Goal: Task Accomplishment & Management: Use online tool/utility

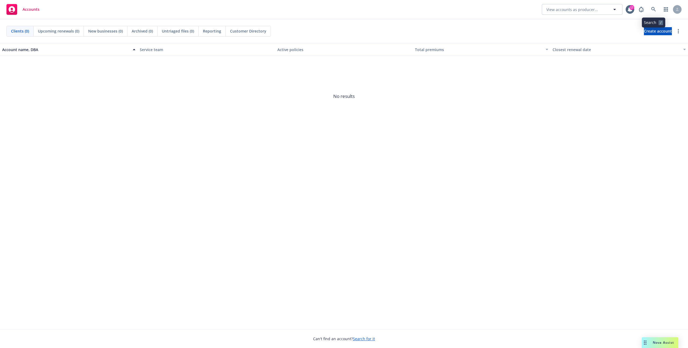
click at [651, 11] on icon at bounding box center [653, 9] width 5 height 5
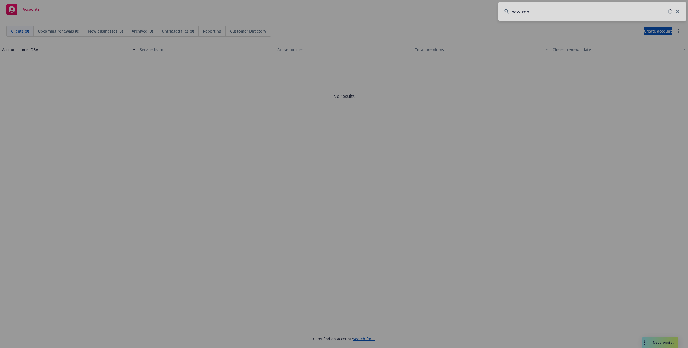
type input "newfront"
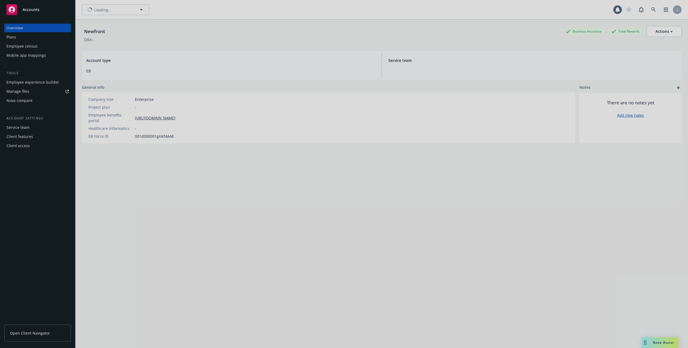
type input "Newfront"
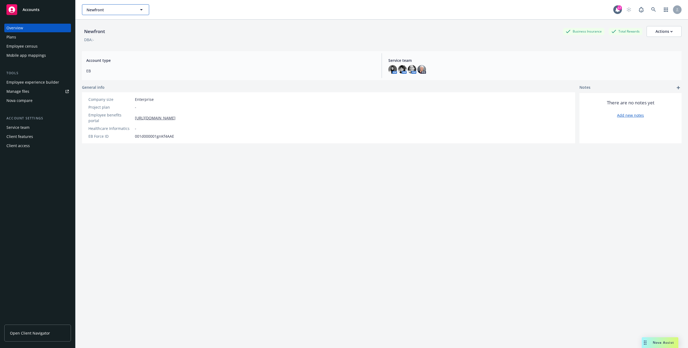
click at [112, 5] on button "Newfront" at bounding box center [115, 9] width 67 height 11
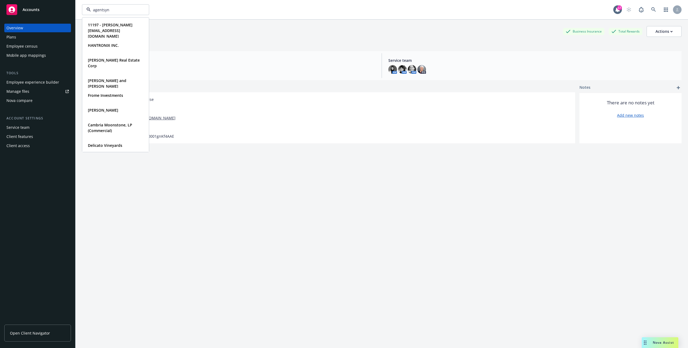
type input "agentsync"
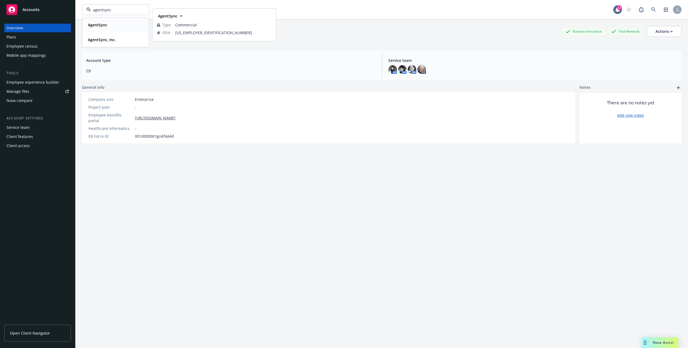
click at [113, 26] on div "AgentSync" at bounding box center [116, 25] width 60 height 8
click at [41, 48] on div "Employee census" at bounding box center [37, 46] width 62 height 9
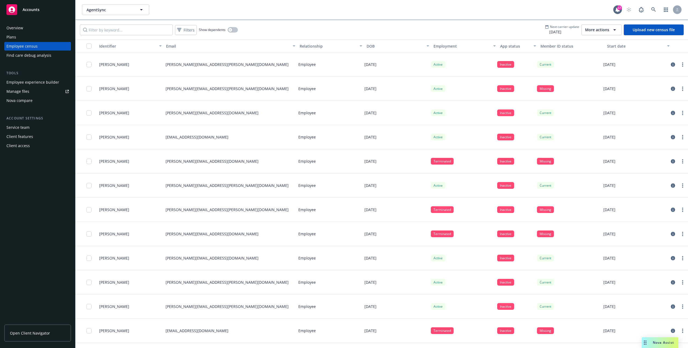
click at [502, 43] on button "App status" at bounding box center [518, 45] width 40 height 13
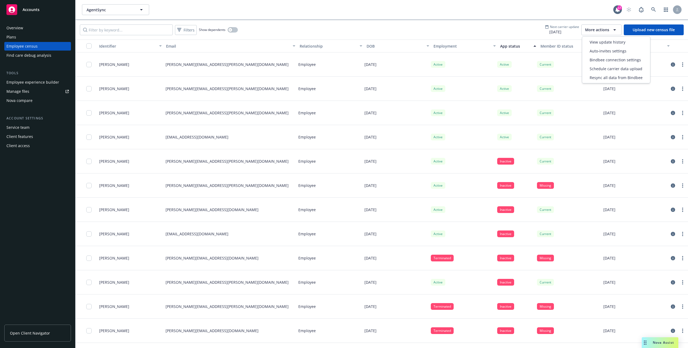
click at [608, 31] on span "More actions" at bounding box center [597, 29] width 24 height 5
click at [603, 62] on span "Bindbee connection settings" at bounding box center [614, 60] width 51 height 6
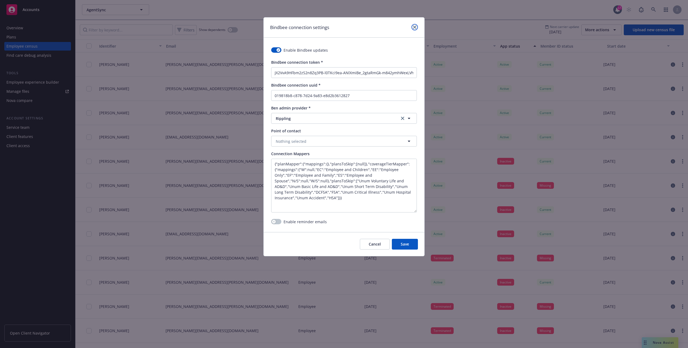
click at [415, 27] on icon "close" at bounding box center [414, 27] width 3 height 3
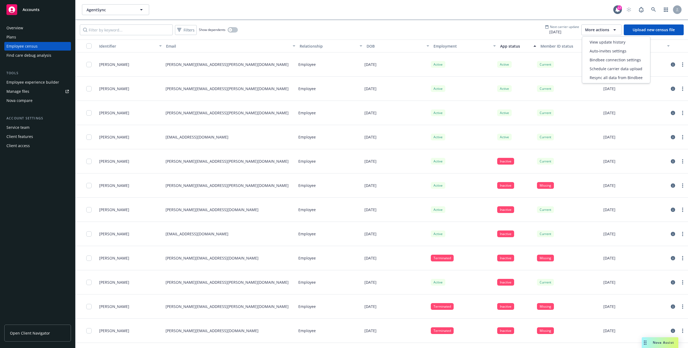
click at [600, 29] on span "More actions" at bounding box center [597, 29] width 24 height 5
click at [601, 42] on span "View update history" at bounding box center [607, 42] width 36 height 6
click at [597, 27] on div "More actions" at bounding box center [601, 30] width 33 height 6
click at [596, 61] on span "Bindbee connection settings" at bounding box center [614, 60] width 51 height 6
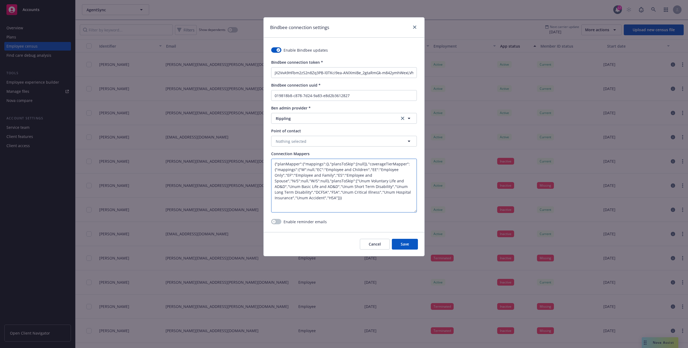
click at [361, 198] on textarea "{"planMapper":{"mappings":{},"plansToSkip":[null]},"coverageTierMapper":{"mappi…" at bounding box center [344, 185] width 146 height 54
type textarea "{"planMapper":{"mappings":{},"plansToSkip":[null]},"coverageTierMapper":{"mappi…"
click at [406, 247] on button "Save" at bounding box center [405, 244] width 26 height 11
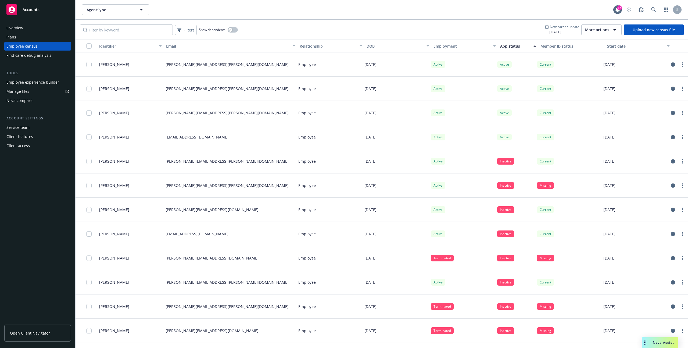
click at [592, 24] on button "More actions" at bounding box center [601, 29] width 40 height 11
click at [597, 38] on div "View update history" at bounding box center [616, 42] width 66 height 9
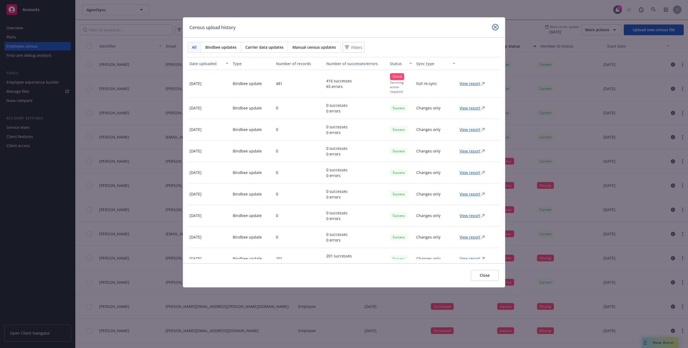
click at [495, 29] on link "close" at bounding box center [495, 27] width 6 height 6
